Goal: Communication & Community: Connect with others

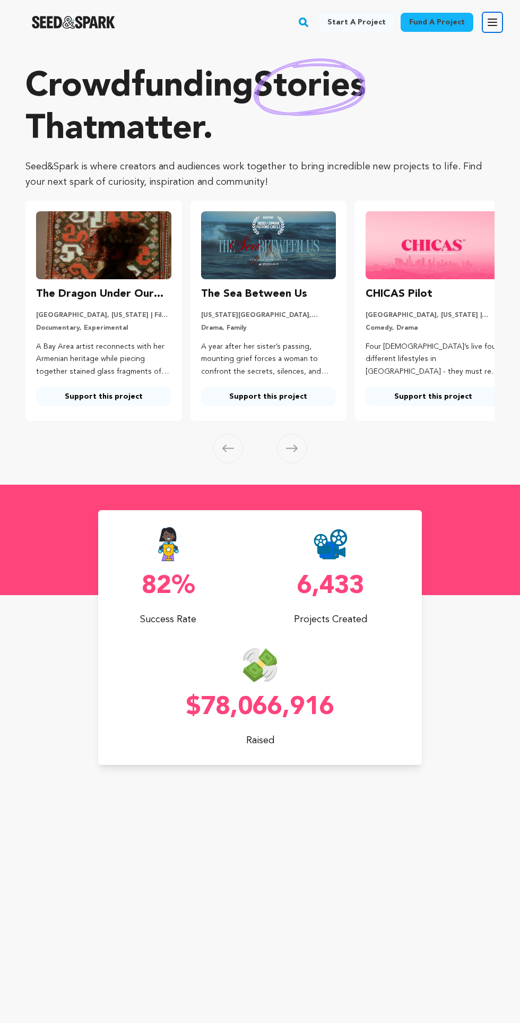
click at [487, 27] on icon "button" at bounding box center [492, 22] width 13 height 13
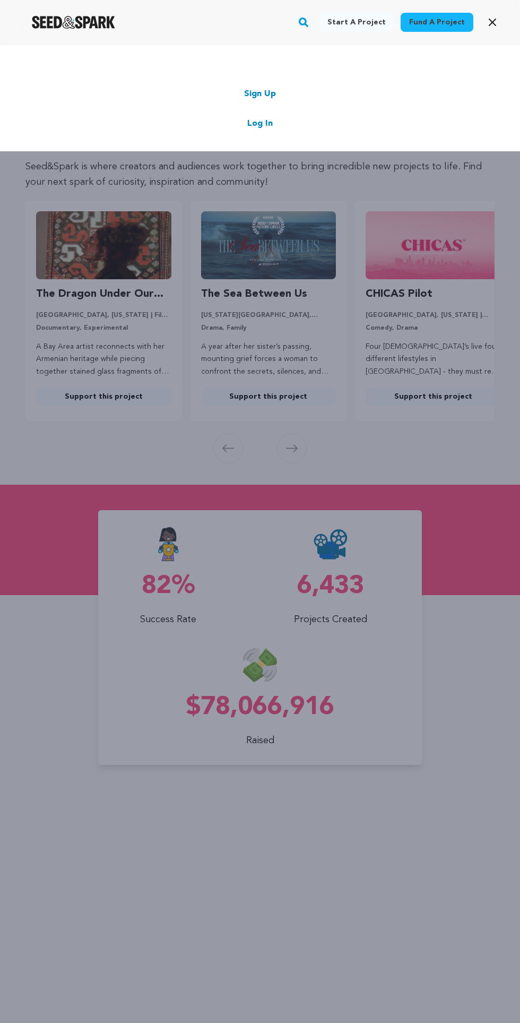
click at [247, 93] on link "Sign Up" at bounding box center [260, 94] width 32 height 13
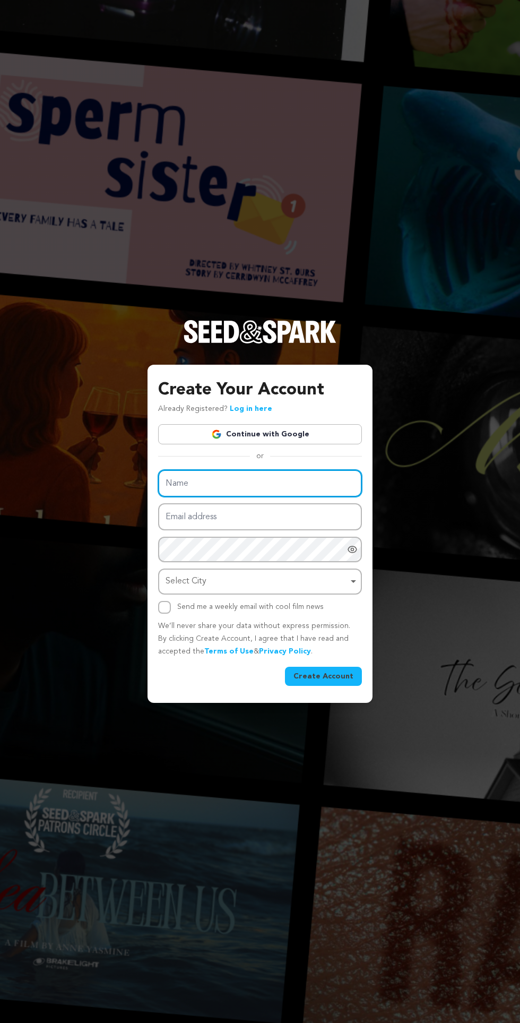
click at [304, 497] on input "Name" at bounding box center [260, 483] width 204 height 27
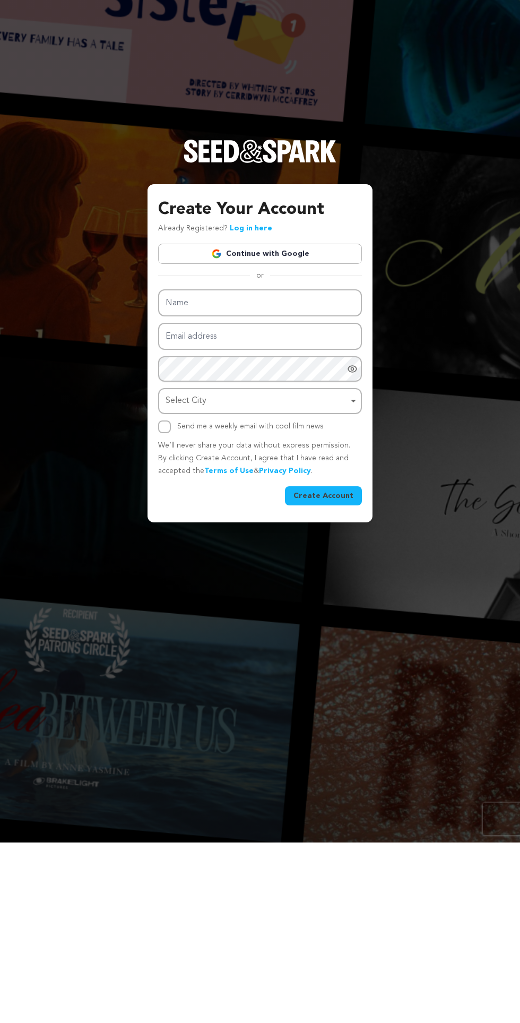
click at [219, 440] on img at bounding box center [216, 434] width 11 height 11
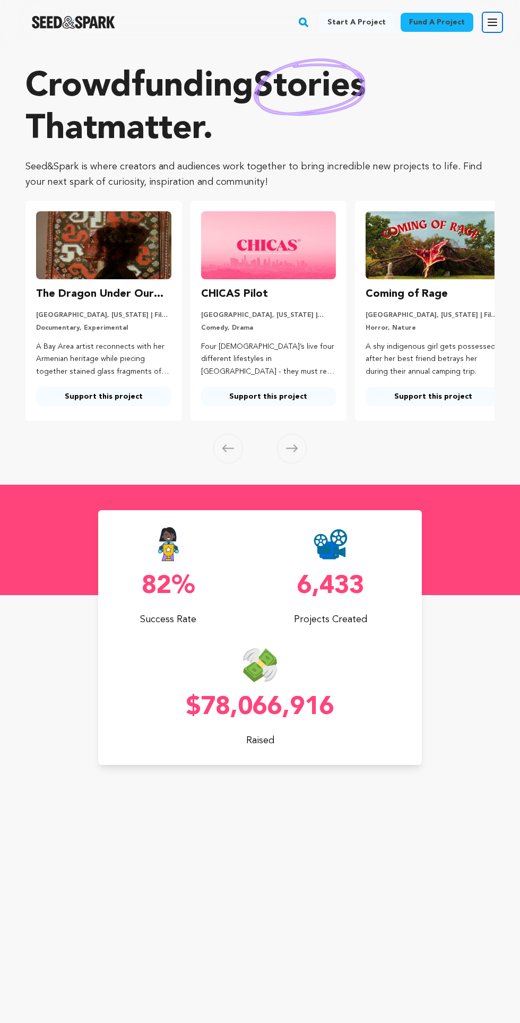
click at [493, 32] on button "Open main menu" at bounding box center [492, 22] width 21 height 21
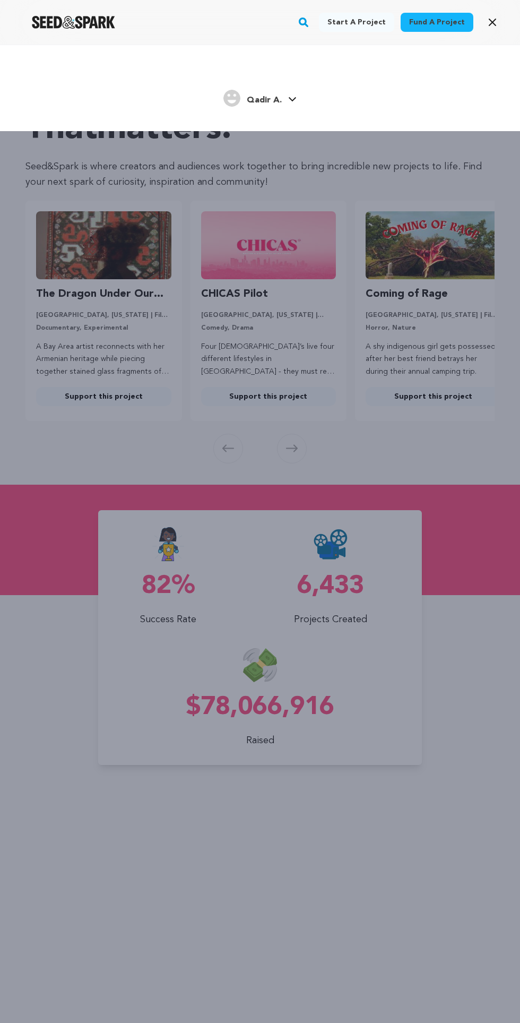
click at [432, 19] on link "Fund a project" at bounding box center [437, 22] width 73 height 19
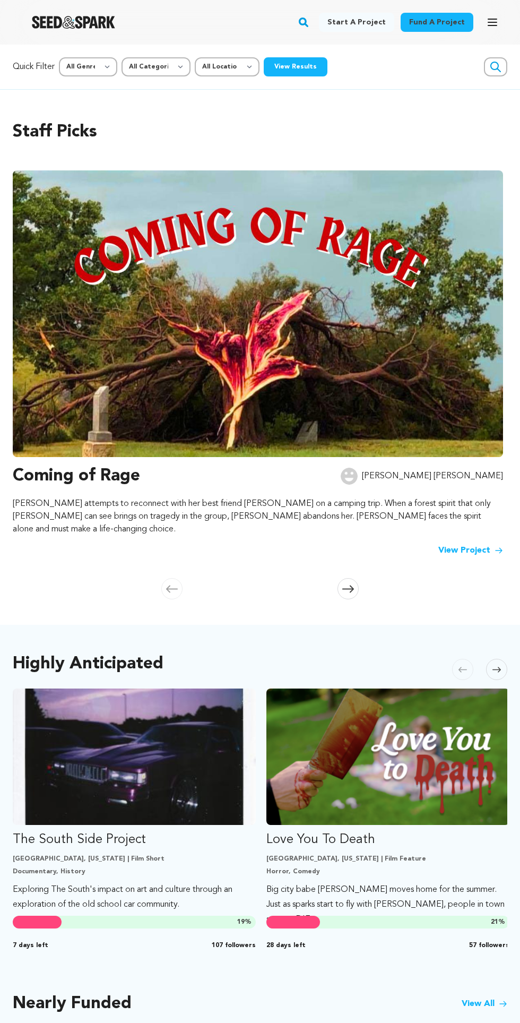
click at [285, 64] on button "View Results" at bounding box center [296, 66] width 64 height 19
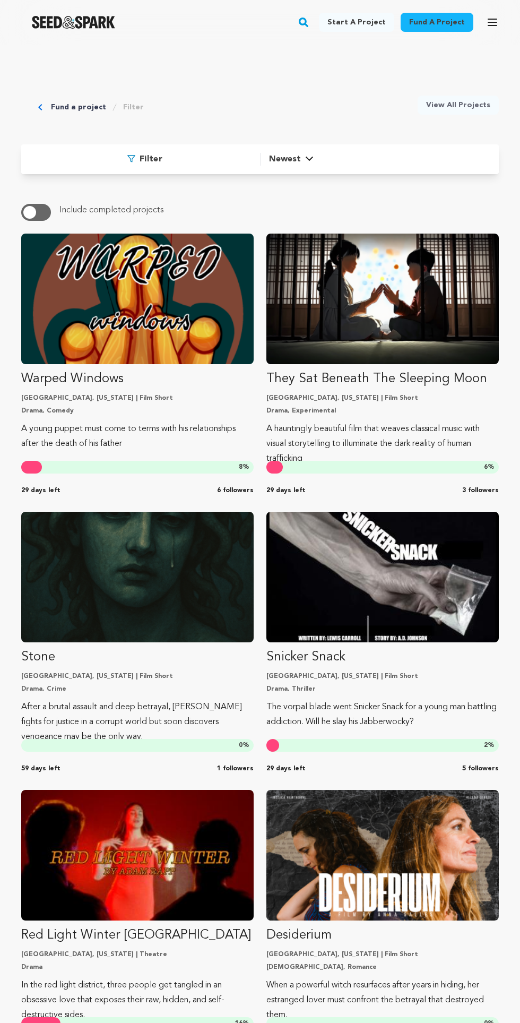
click at [107, 428] on p "A young puppet must come to terms with his relationships after the death of his…" at bounding box center [137, 437] width 233 height 30
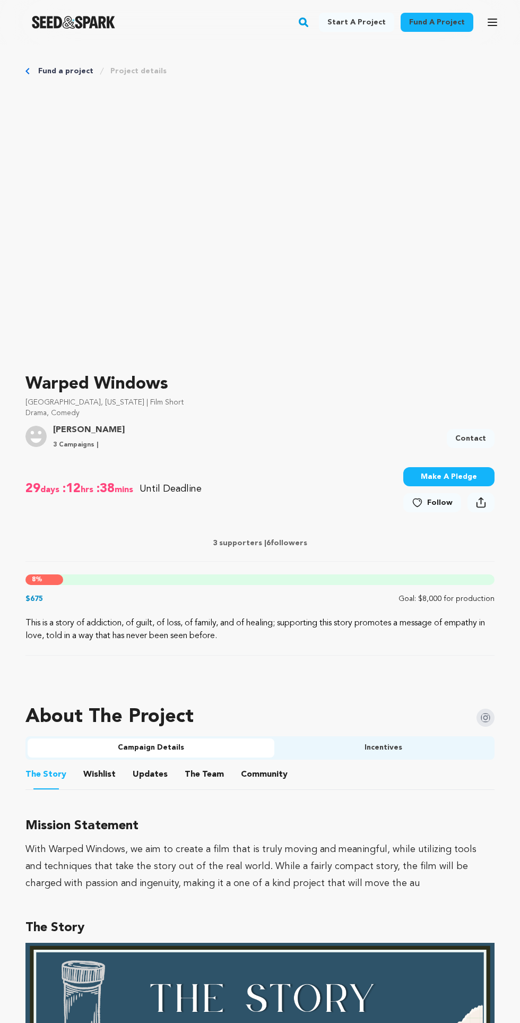
click at [40, 433] on img at bounding box center [35, 436] width 21 height 21
click at [84, 432] on link "[PERSON_NAME]" at bounding box center [89, 430] width 72 height 13
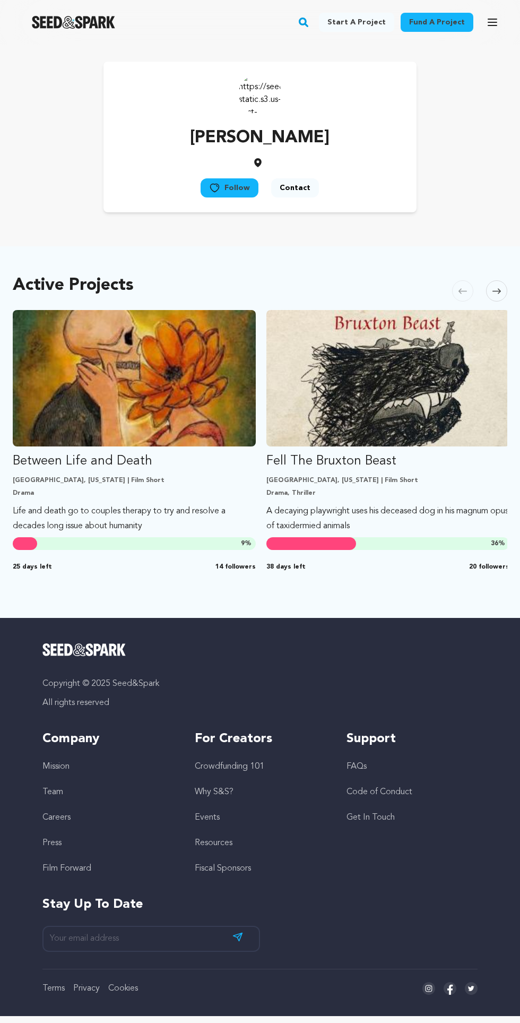
click at [237, 185] on button "Follow" at bounding box center [230, 187] width 58 height 19
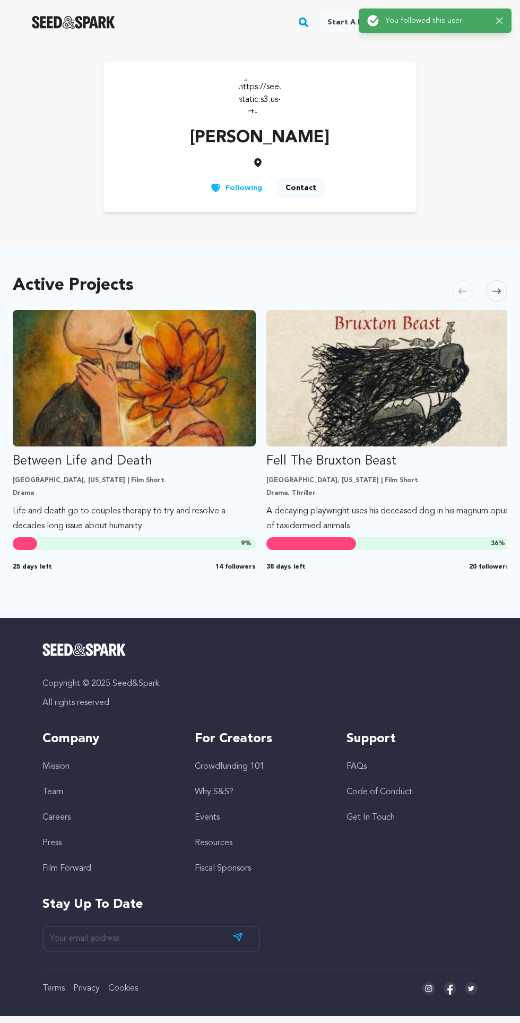
click at [302, 187] on button "Contact" at bounding box center [301, 187] width 48 height 19
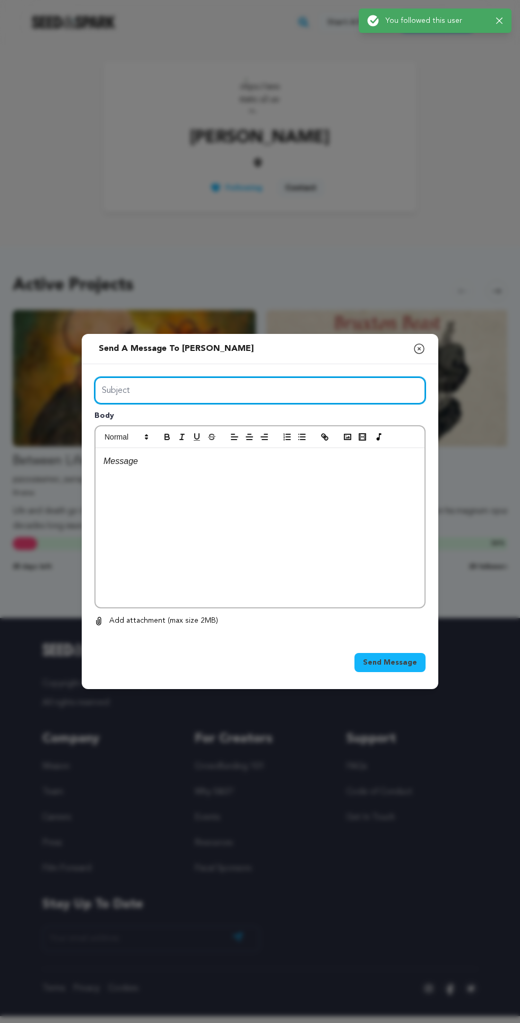
click at [342, 404] on input "Subject" at bounding box center [260, 390] width 331 height 27
type input "Inquiry"
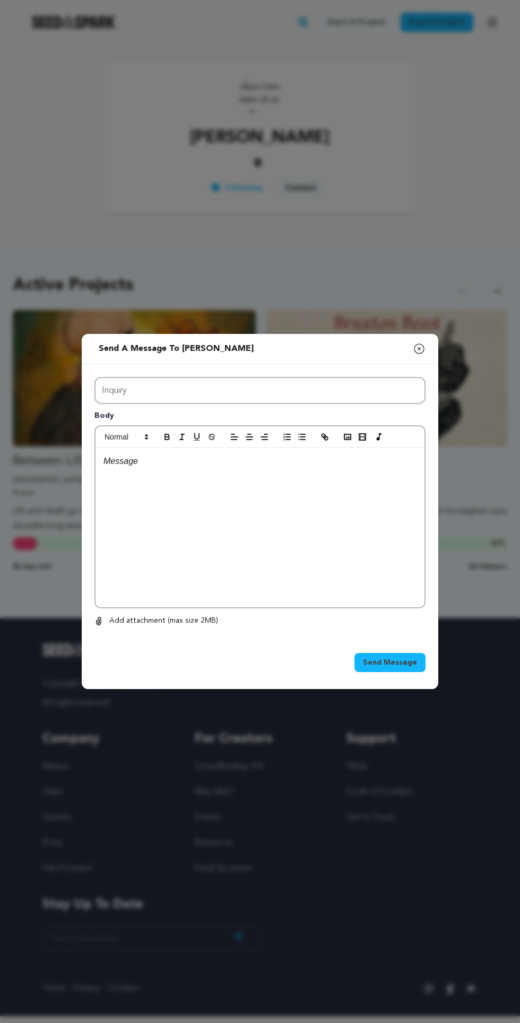
click at [293, 575] on div at bounding box center [260, 527] width 329 height 159
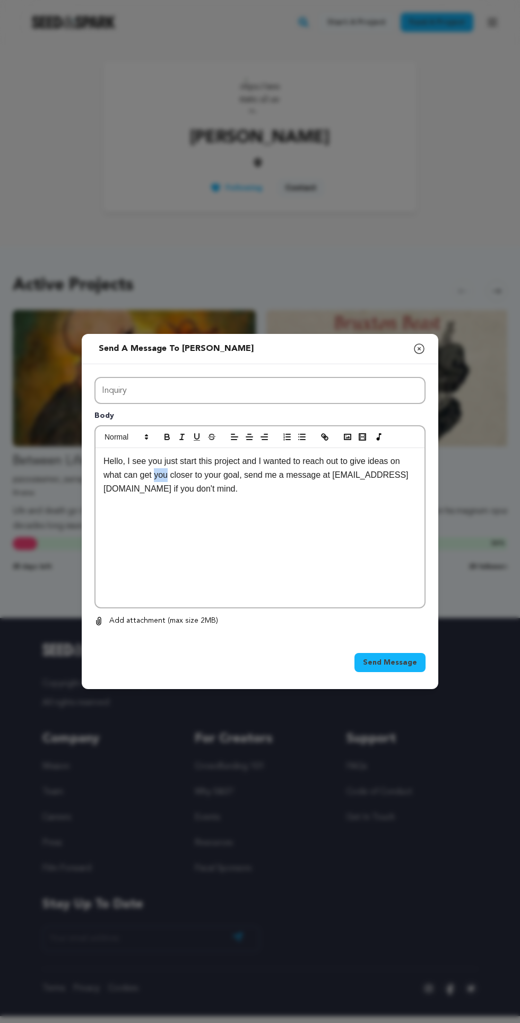
click at [203, 551] on div "Hello, I see you just start this project and I wanted to reach out to give idea…" at bounding box center [260, 527] width 329 height 159
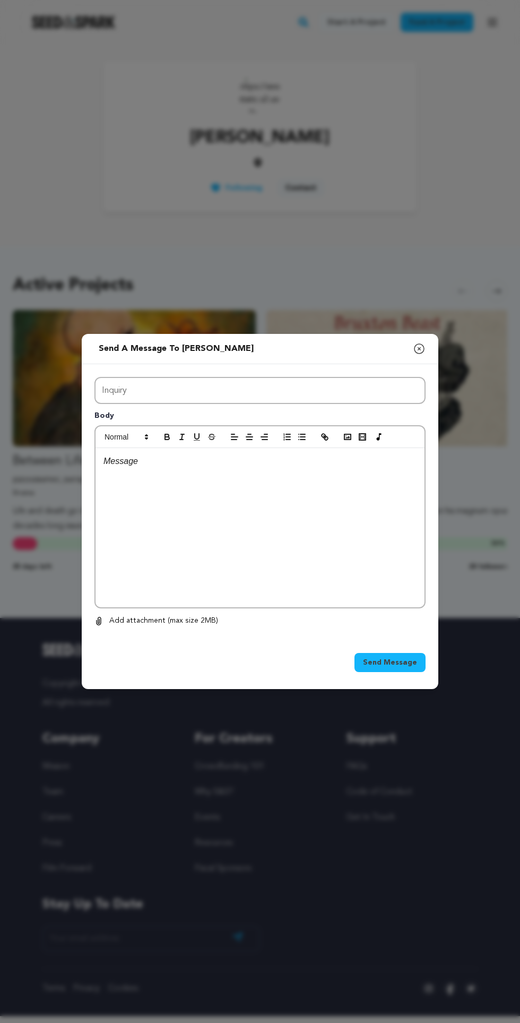
click at [276, 547] on div at bounding box center [260, 527] width 329 height 159
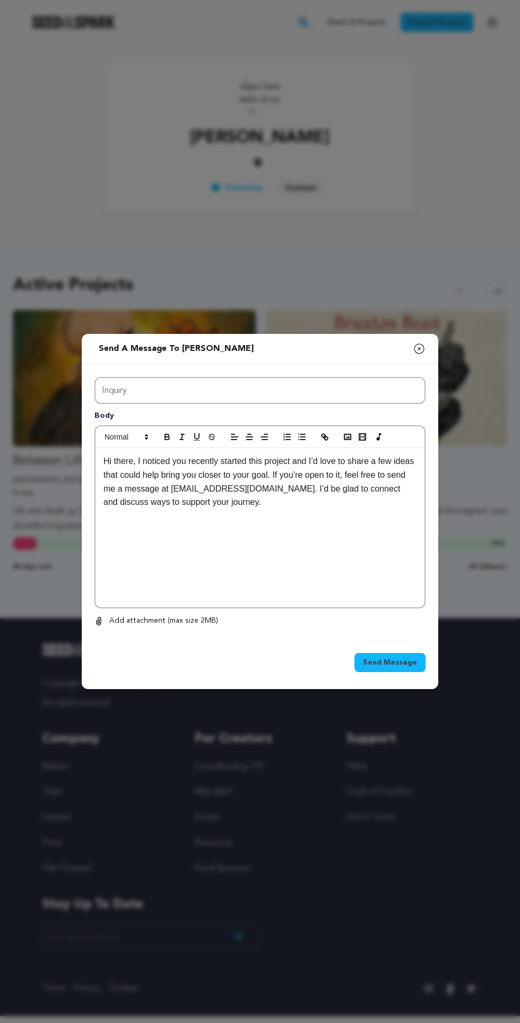
scroll to position [64, 0]
click at [385, 657] on span "Send Message" at bounding box center [390, 662] width 54 height 11
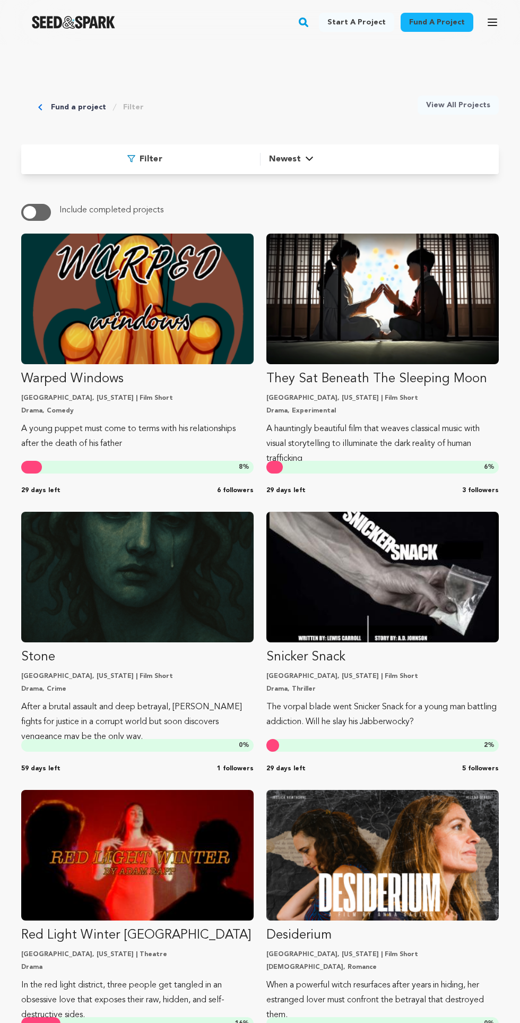
click at [397, 424] on p "A hauntingly beautiful film that weaves classical music with visual storytellin…" at bounding box center [383, 444] width 233 height 45
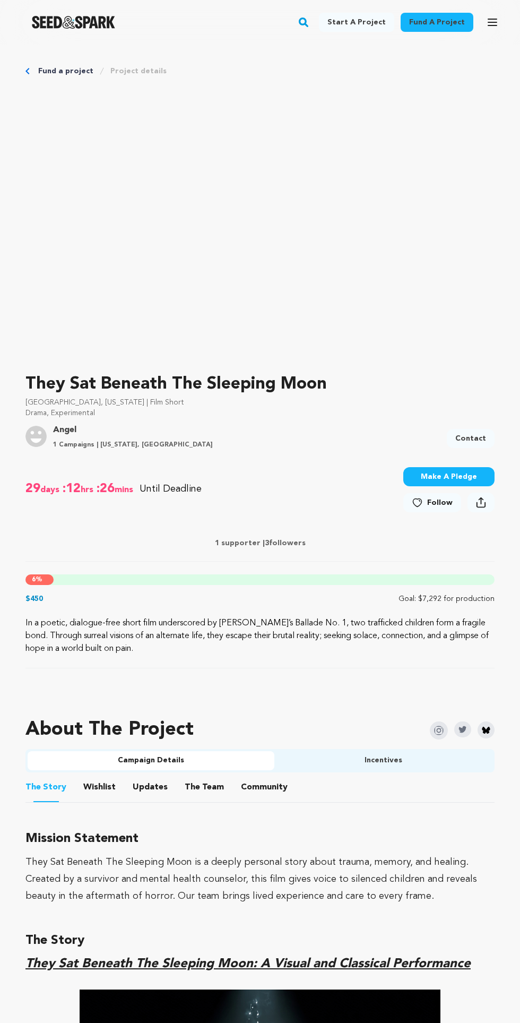
click at [445, 501] on span "Follow" at bounding box center [439, 503] width 25 height 11
click at [471, 438] on link "Contact" at bounding box center [471, 438] width 48 height 19
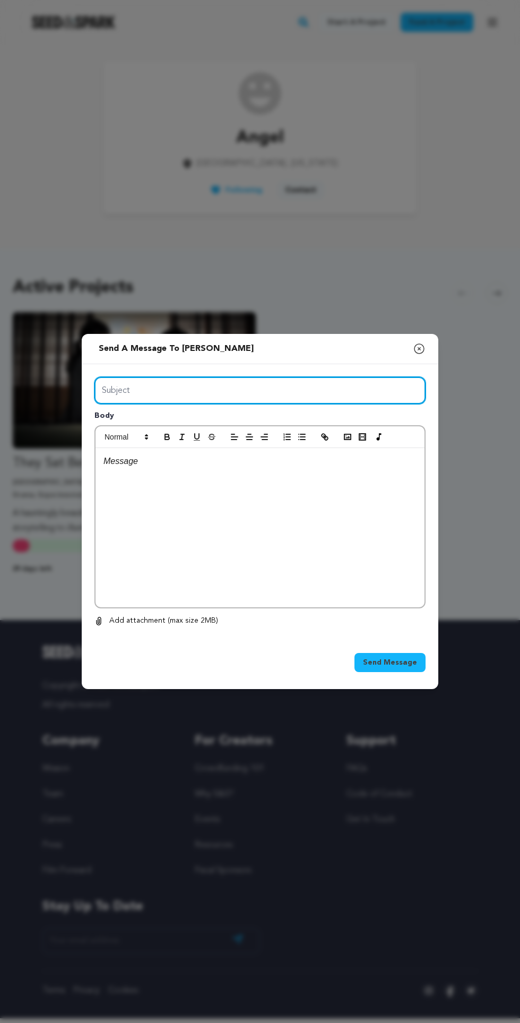
click at [297, 404] on input "Subject" at bounding box center [260, 390] width 331 height 27
type input "Inquiry"
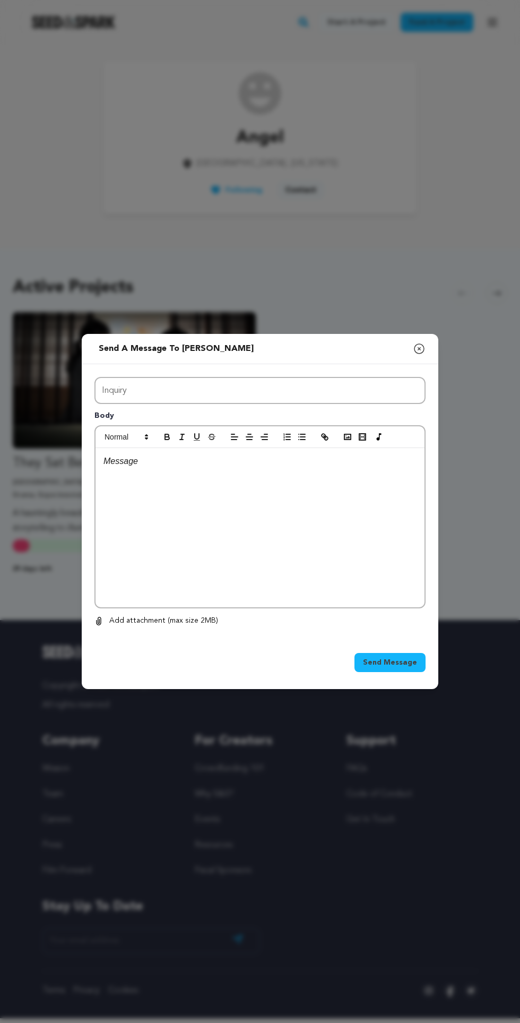
click at [310, 550] on div at bounding box center [260, 527] width 329 height 159
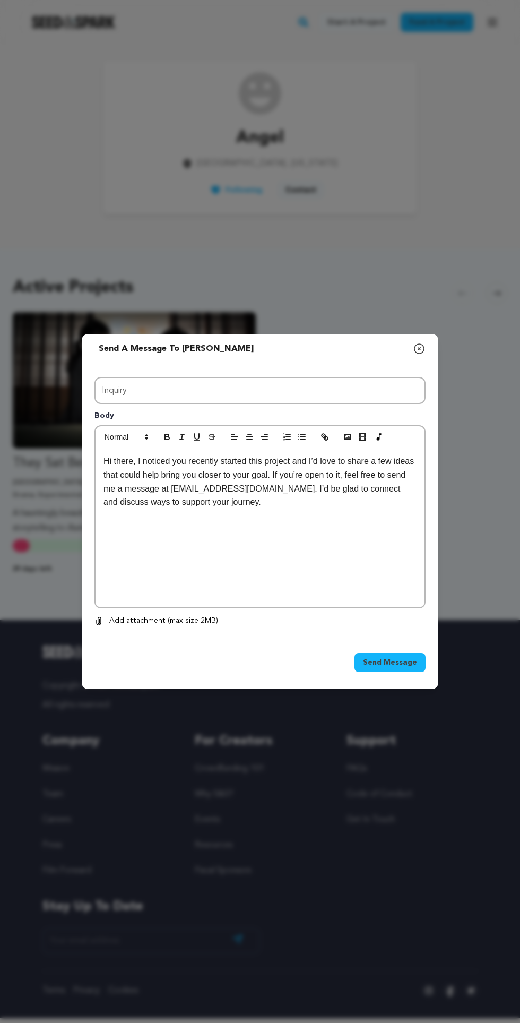
scroll to position [64, 0]
click at [403, 657] on span "Send Message" at bounding box center [390, 662] width 54 height 11
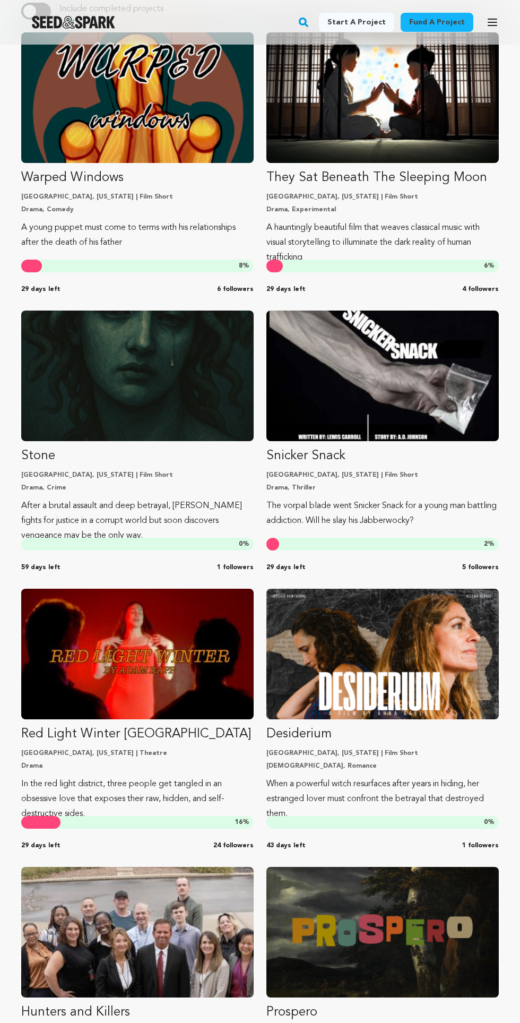
scroll to position [202, 0]
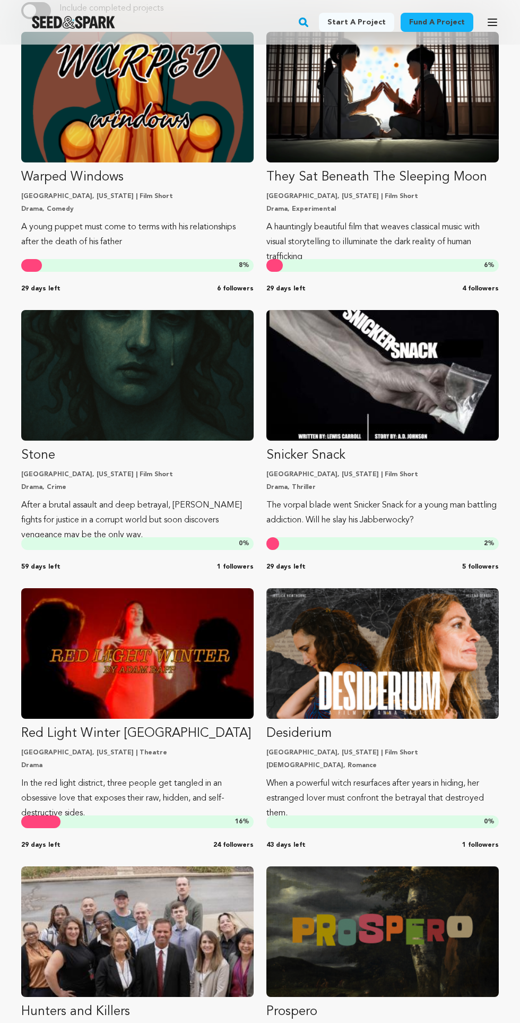
click at [69, 503] on p "After a brutal assault and deep betrayal, Medusa fights for justice in a corrup…" at bounding box center [137, 520] width 233 height 45
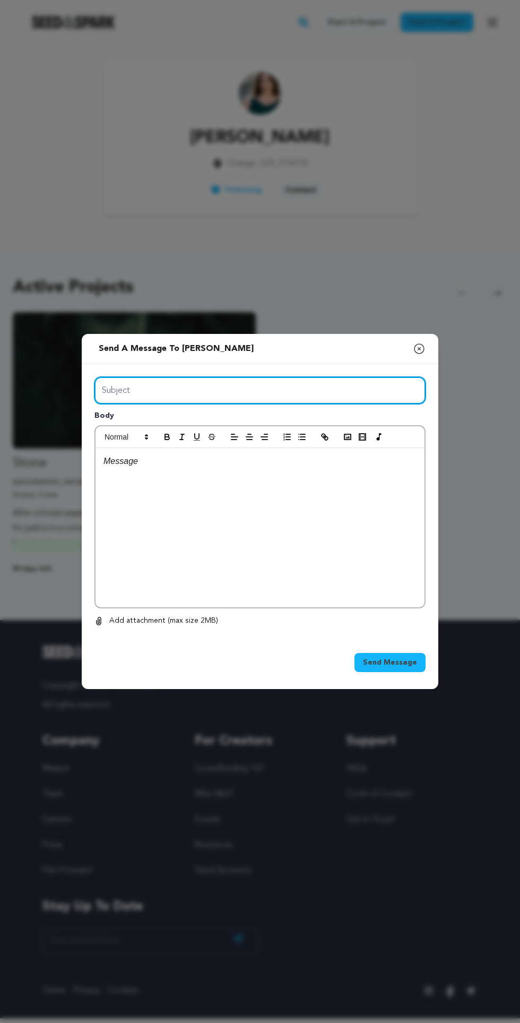
click at [125, 404] on input "Subject" at bounding box center [260, 390] width 331 height 27
type input "Inquiry"
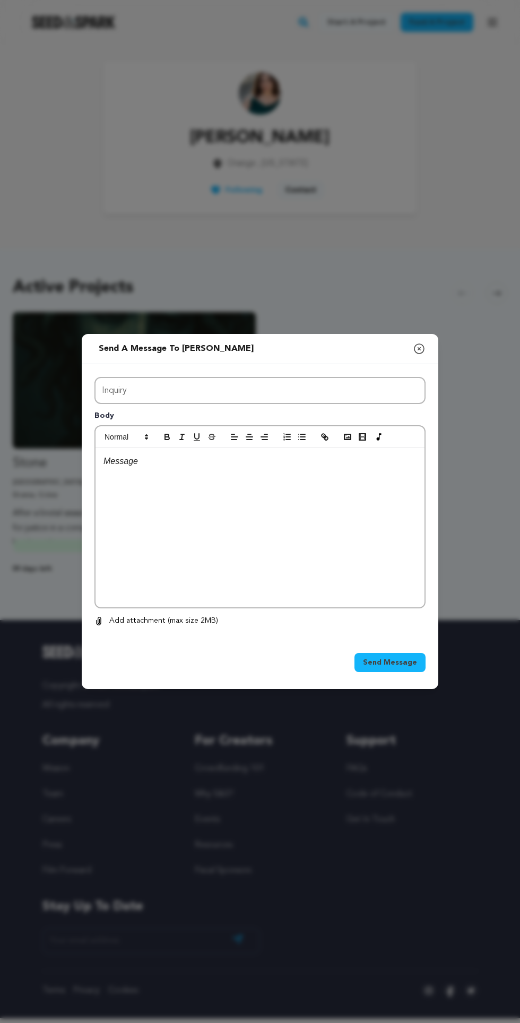
click at [320, 572] on div at bounding box center [260, 527] width 329 height 159
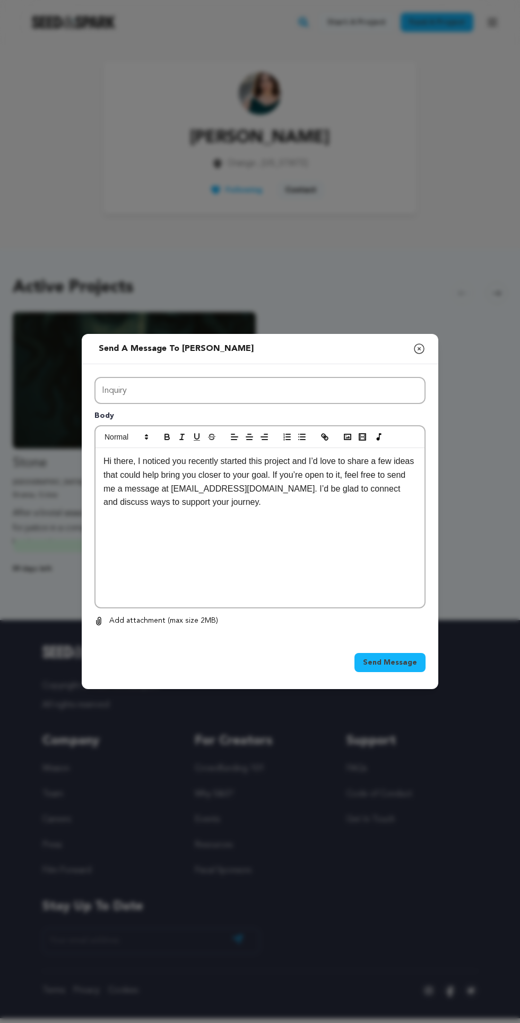
scroll to position [64, 0]
click at [409, 653] on button "Send Message" at bounding box center [390, 662] width 71 height 19
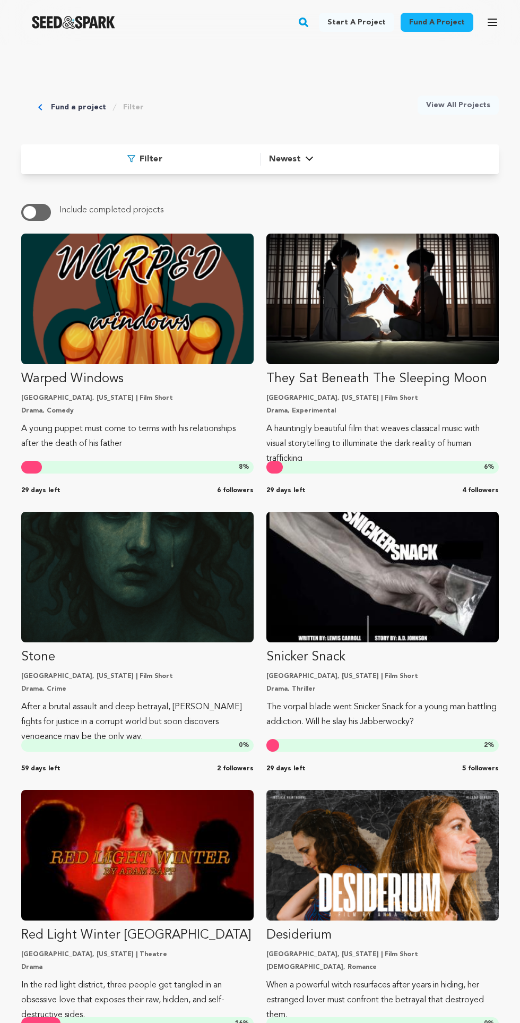
scroll to position [202, 0]
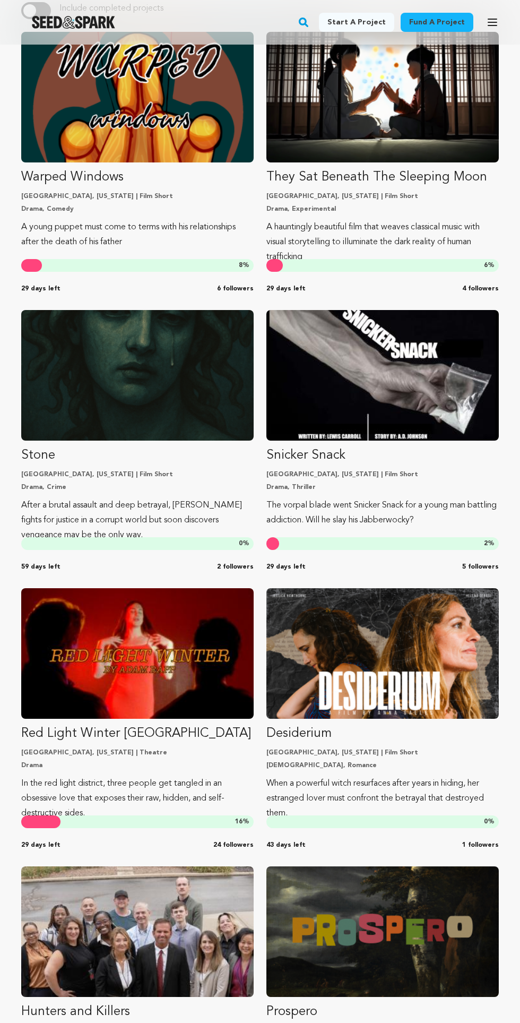
click at [393, 501] on p "The vorpal blade went Snicker Snack for a young man battling addiction. Will he…" at bounding box center [383, 513] width 233 height 30
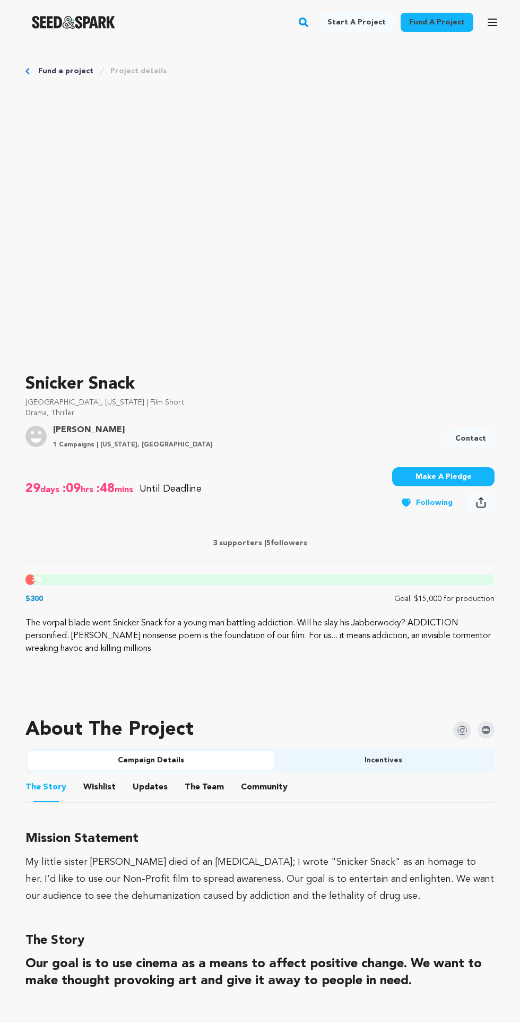
click at [470, 440] on link "Contact" at bounding box center [471, 438] width 48 height 19
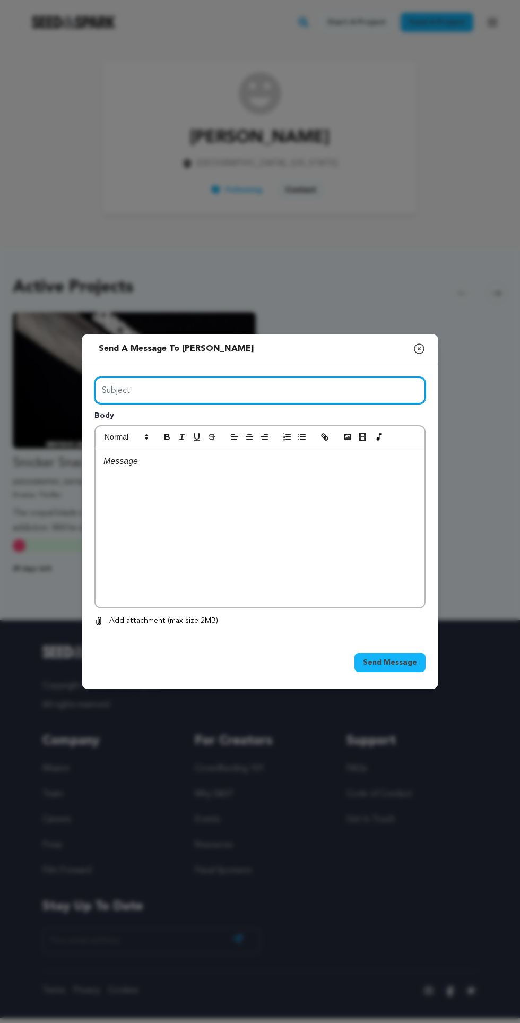
click at [353, 404] on input "Subject" at bounding box center [260, 390] width 331 height 27
type input "Inquiry"
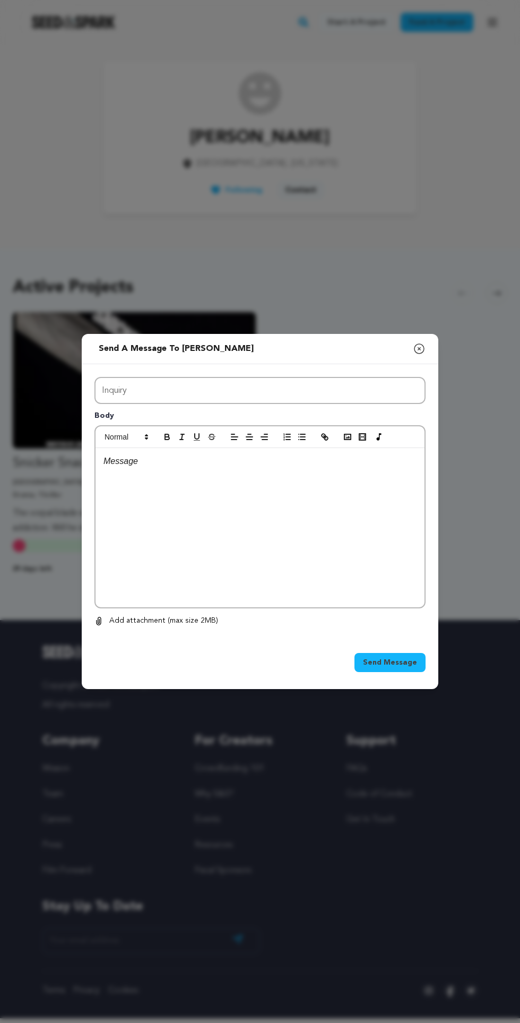
click at [304, 577] on div at bounding box center [260, 527] width 329 height 159
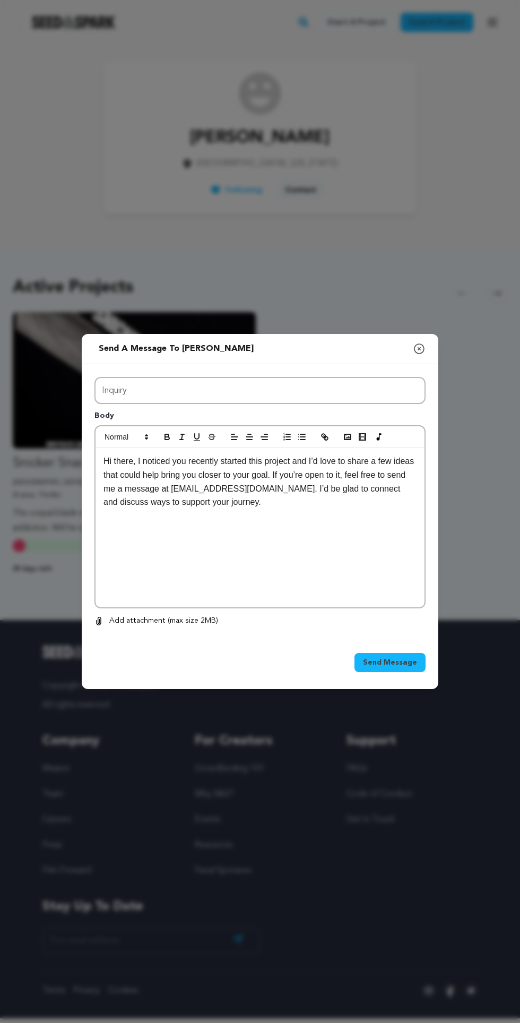
scroll to position [64, 0]
click at [406, 657] on span "Send Message" at bounding box center [390, 662] width 54 height 11
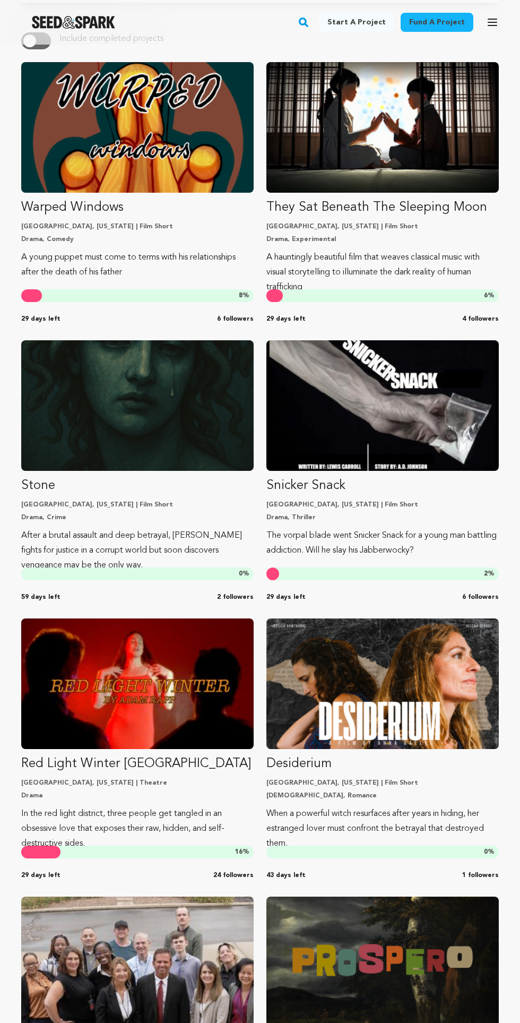
scroll to position [144, 0]
